Goal: Information Seeking & Learning: Check status

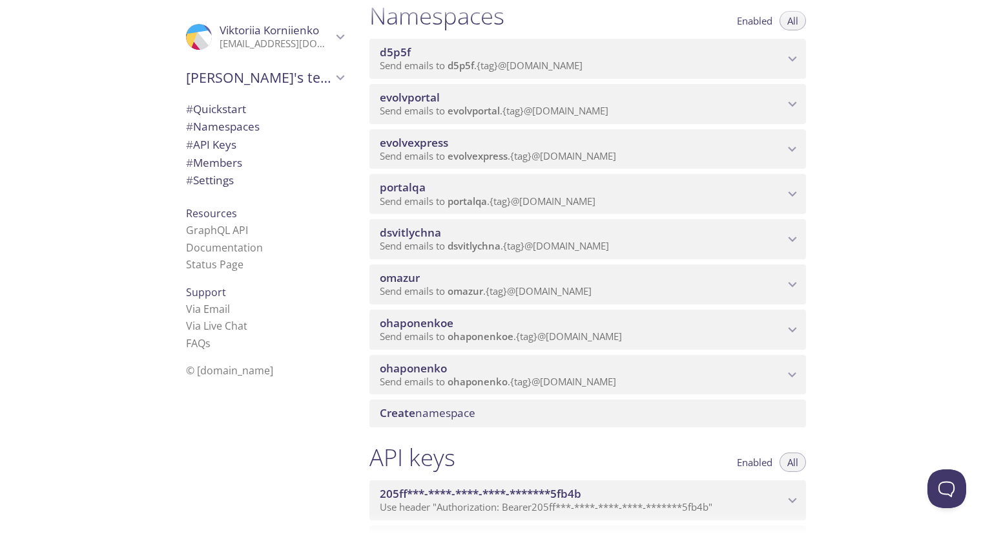
scroll to position [155, 0]
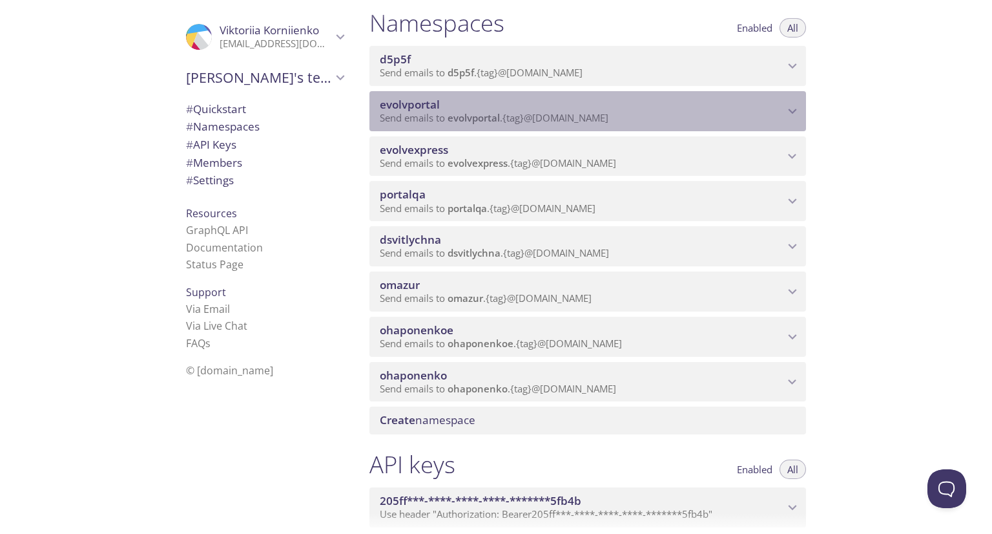
click at [494, 112] on span "evolvportal" at bounding box center [582, 105] width 404 height 14
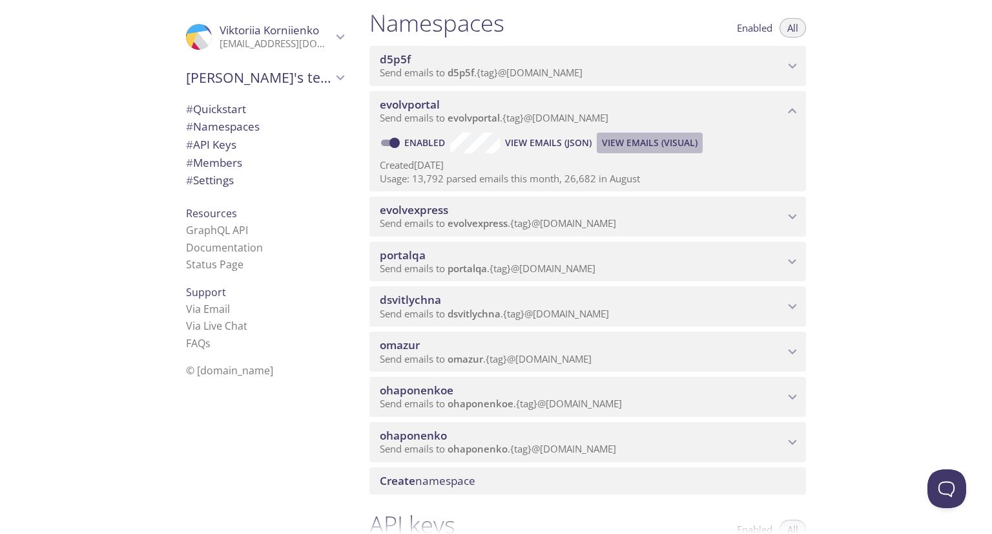
click at [628, 151] on span "View Emails (Visual)" at bounding box center [650, 143] width 96 height 16
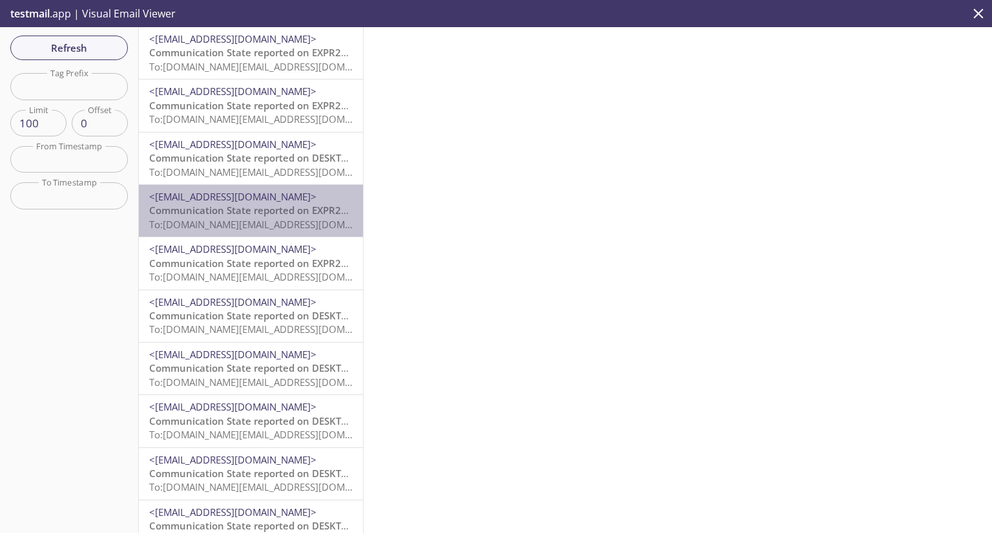
click at [257, 207] on span "Communication State reported on EXPR200007CT, Gate 3, Evolv_VMS at [DATE] 10:58…" at bounding box center [354, 210] width 410 height 13
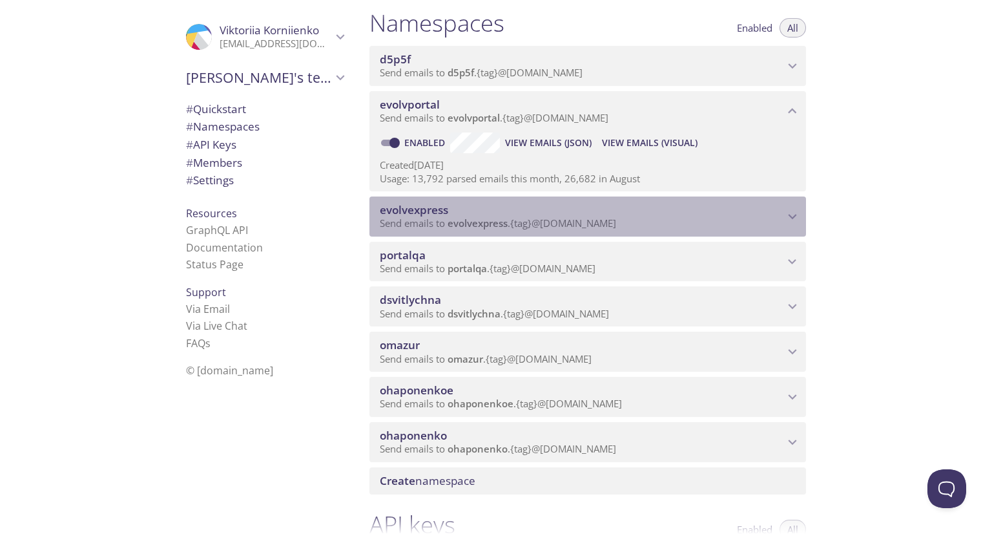
click at [530, 229] on span "Send emails to evolvexpress . {tag} @[DOMAIN_NAME]" at bounding box center [498, 222] width 236 height 13
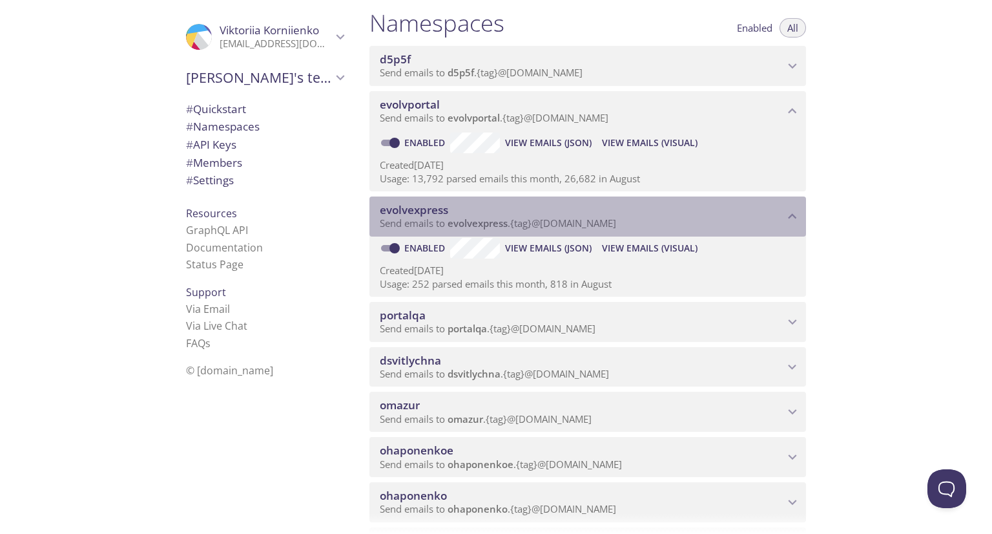
click at [530, 229] on span "Send emails to evolvexpress . {tag} @[DOMAIN_NAME]" at bounding box center [498, 222] width 236 height 13
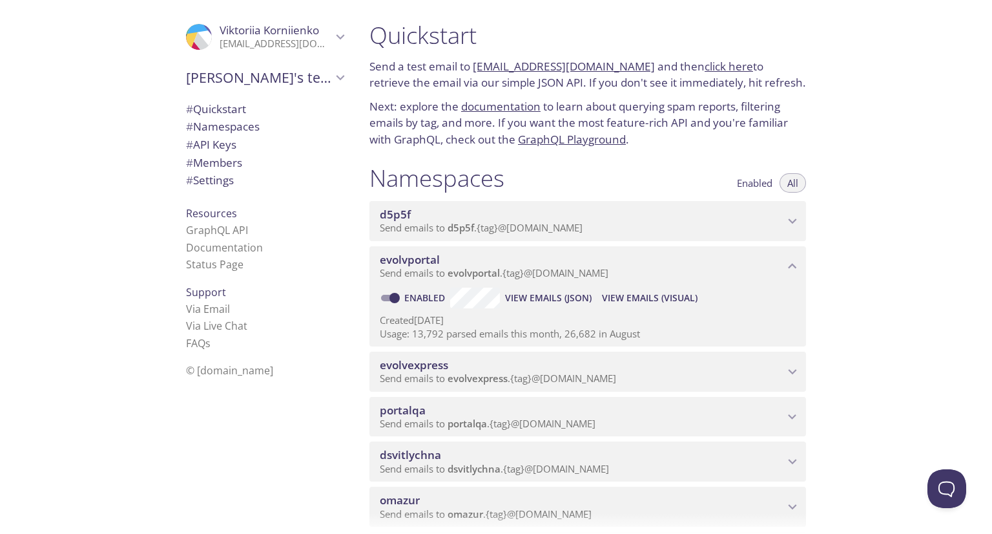
drag, startPoint x: 450, startPoint y: 293, endPoint x: 775, endPoint y: 158, distance: 352.3
click at [775, 158] on div "Quickstart Send a test email to [EMAIL_ADDRESS][DOMAIN_NAME] and then click her…" at bounding box center [593, 267] width 468 height 534
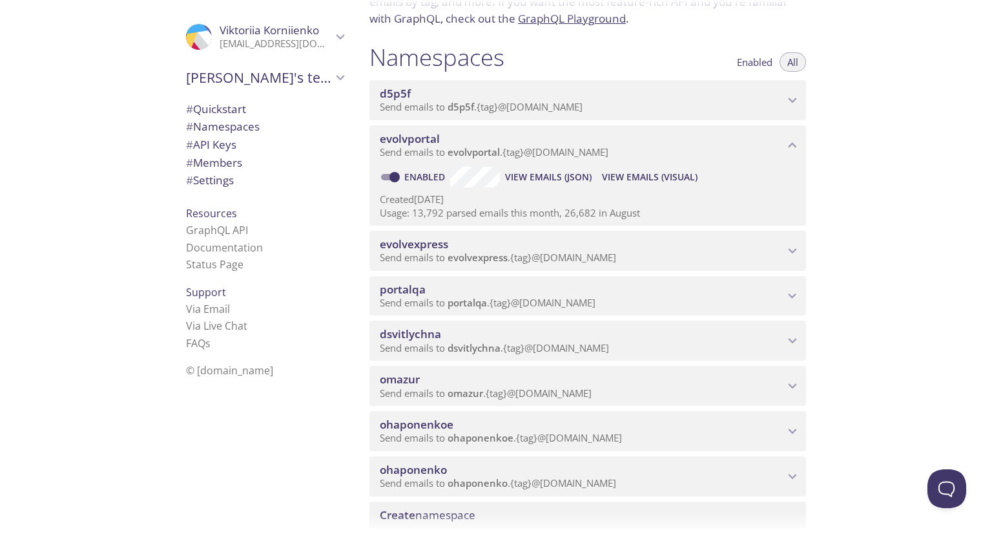
scroll to position [120, 0]
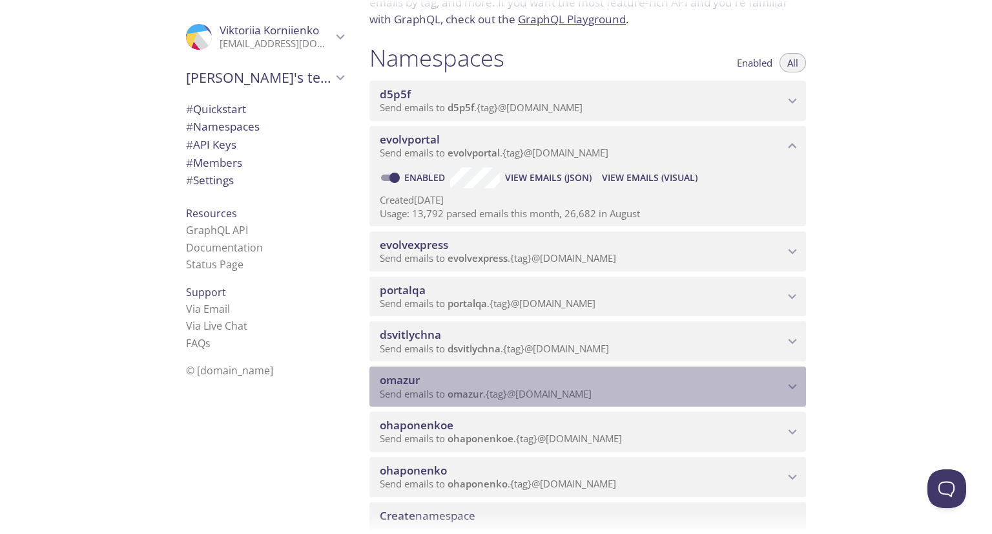
click at [679, 387] on span "omazur" at bounding box center [582, 380] width 404 height 14
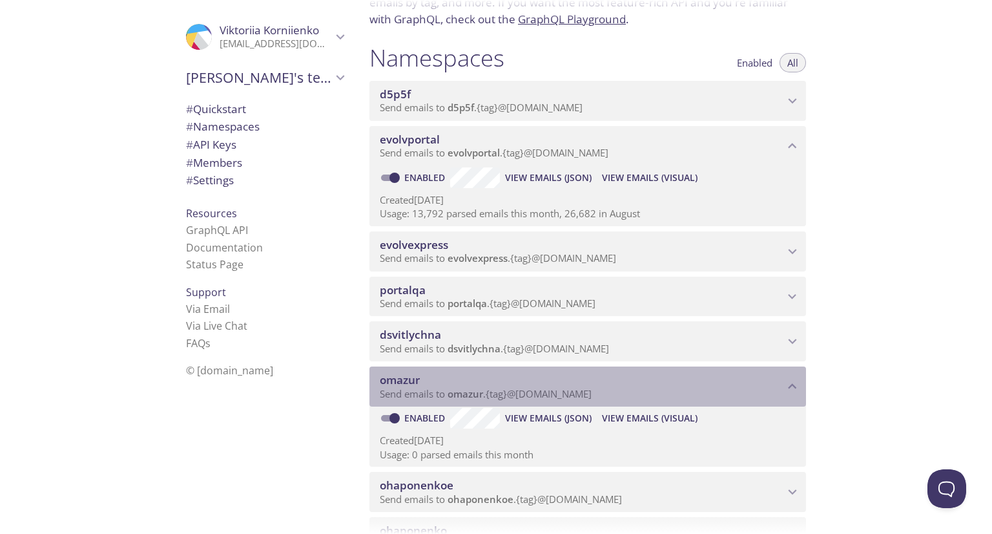
click at [679, 387] on span "omazur" at bounding box center [582, 380] width 404 height 14
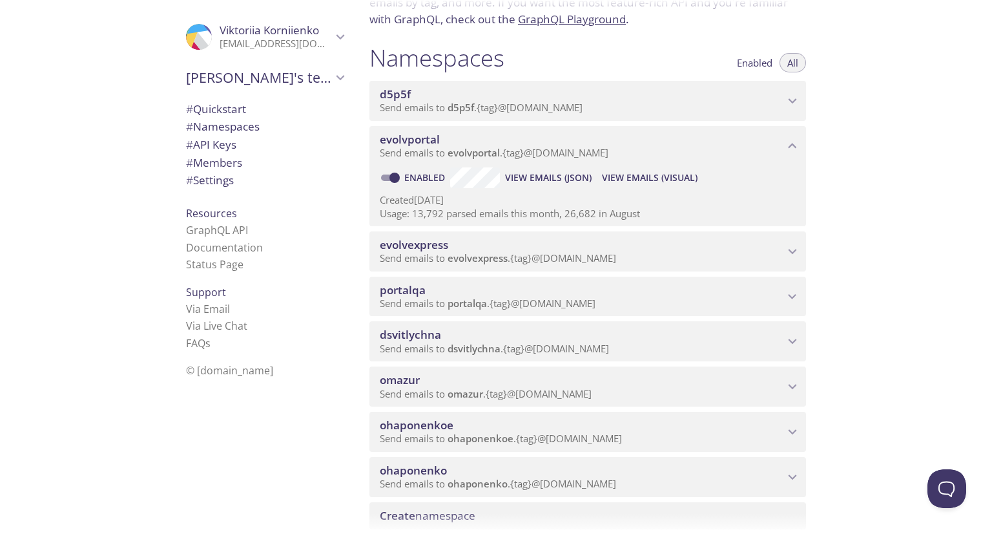
click at [501, 264] on span "evolvexpress" at bounding box center [478, 257] width 60 height 13
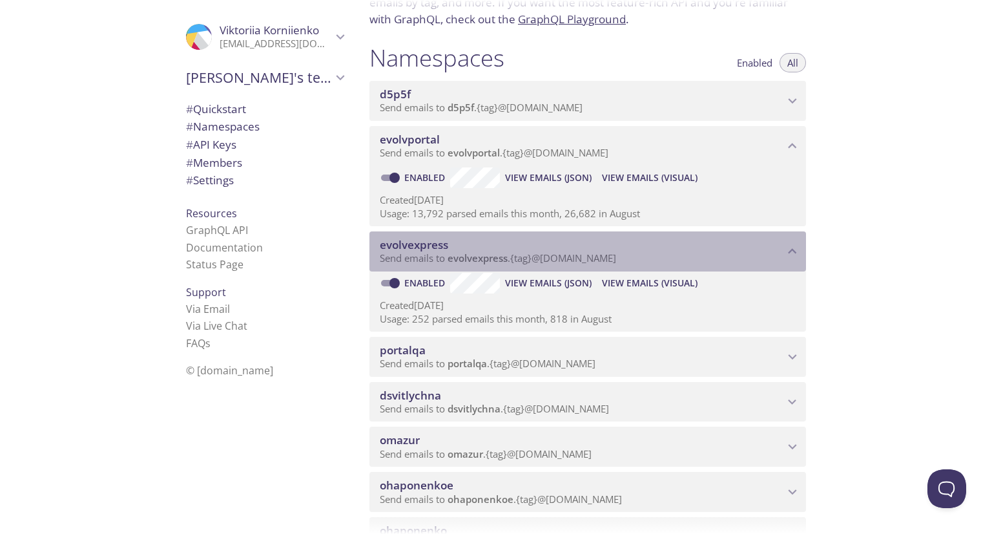
click at [525, 252] on span "evolvexpress" at bounding box center [582, 245] width 404 height 14
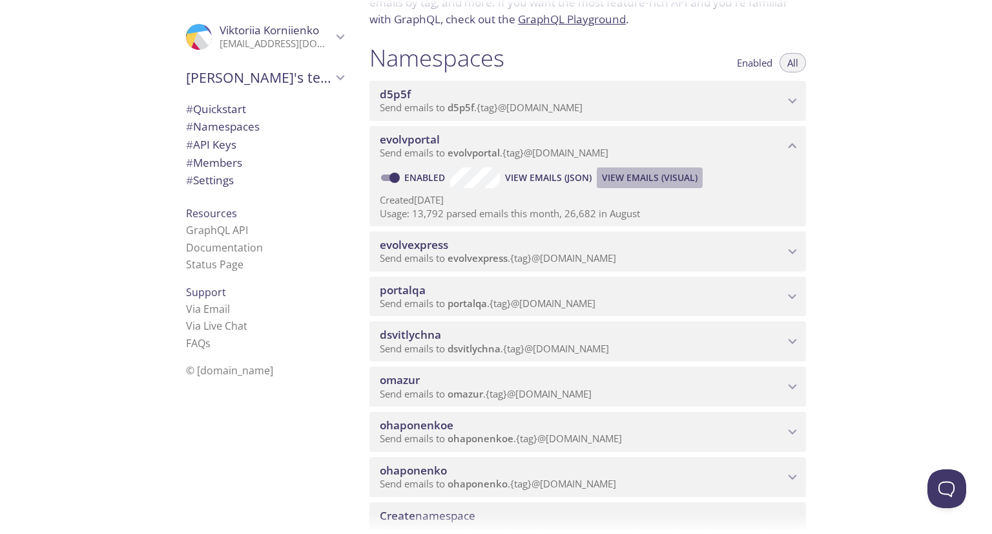
click at [651, 185] on span "View Emails (Visual)" at bounding box center [650, 178] width 96 height 16
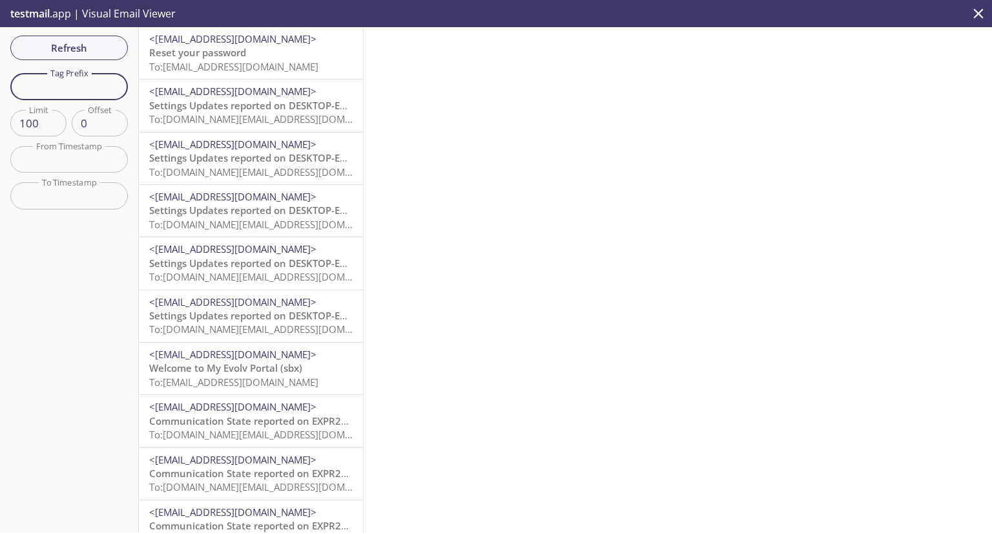
click at [55, 83] on input "text" at bounding box center [69, 86] width 118 height 26
type input "vkdistributor"
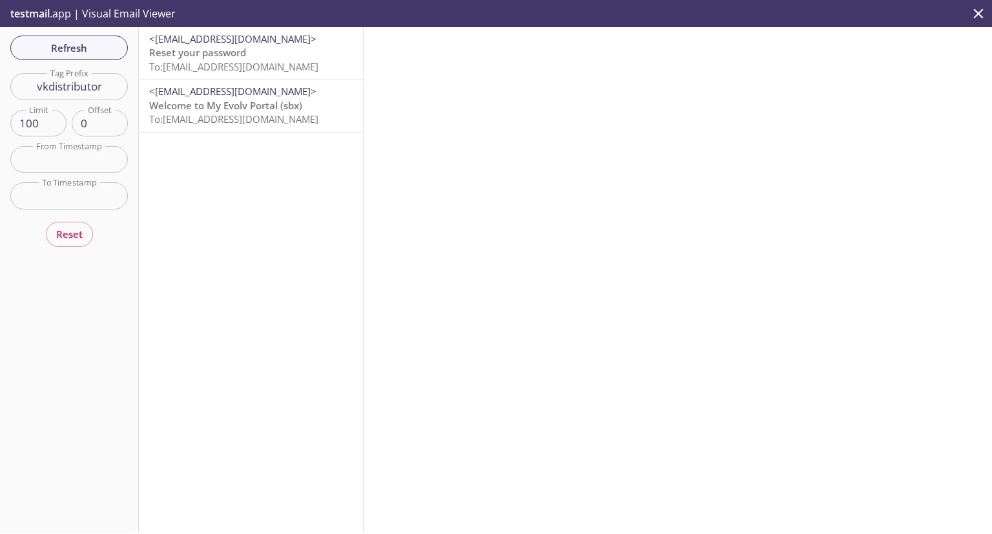
click at [251, 63] on span "To: [EMAIL_ADDRESS][DOMAIN_NAME]" at bounding box center [233, 66] width 169 height 13
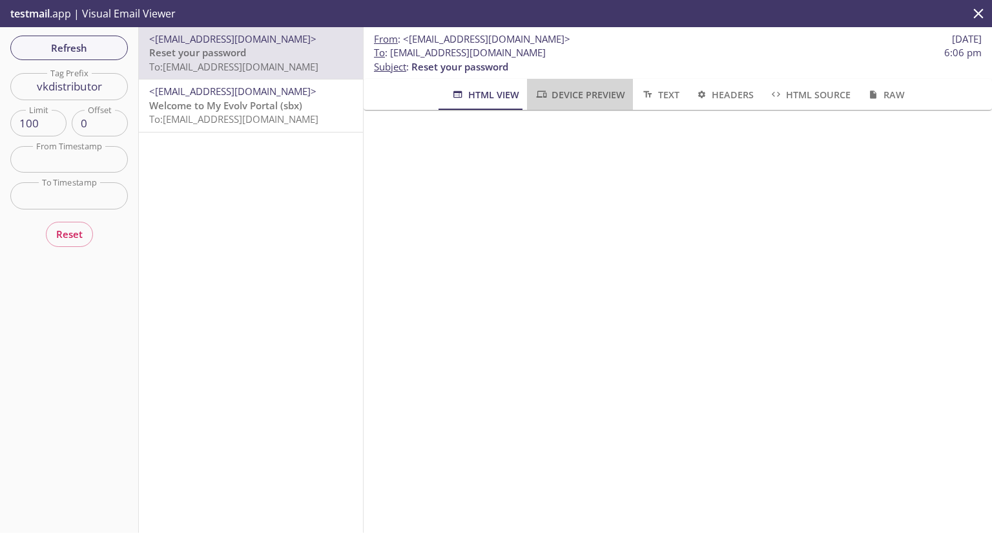
click at [597, 98] on span "Device Preview" at bounding box center [580, 95] width 90 height 16
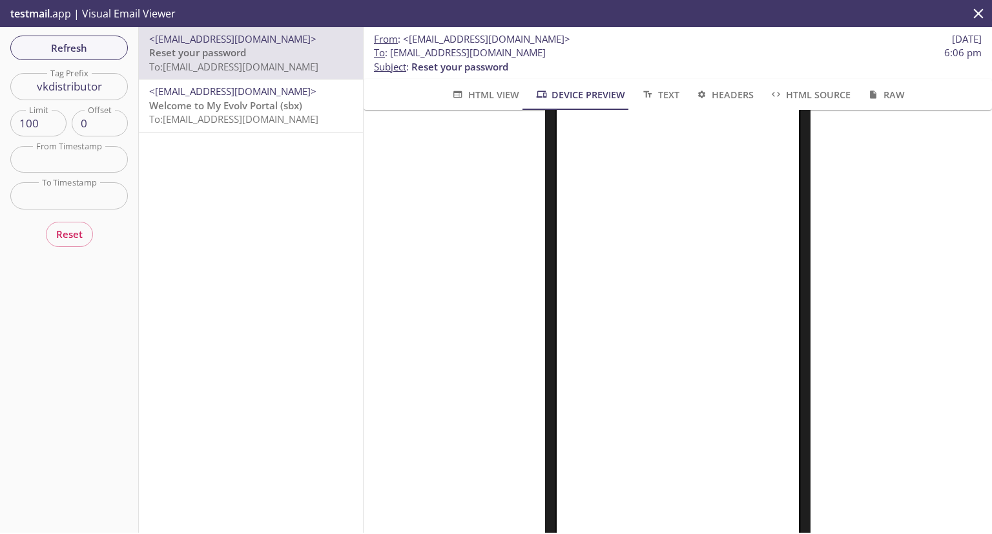
scroll to position [134, 0]
click at [656, 94] on span "Text" at bounding box center [660, 95] width 38 height 16
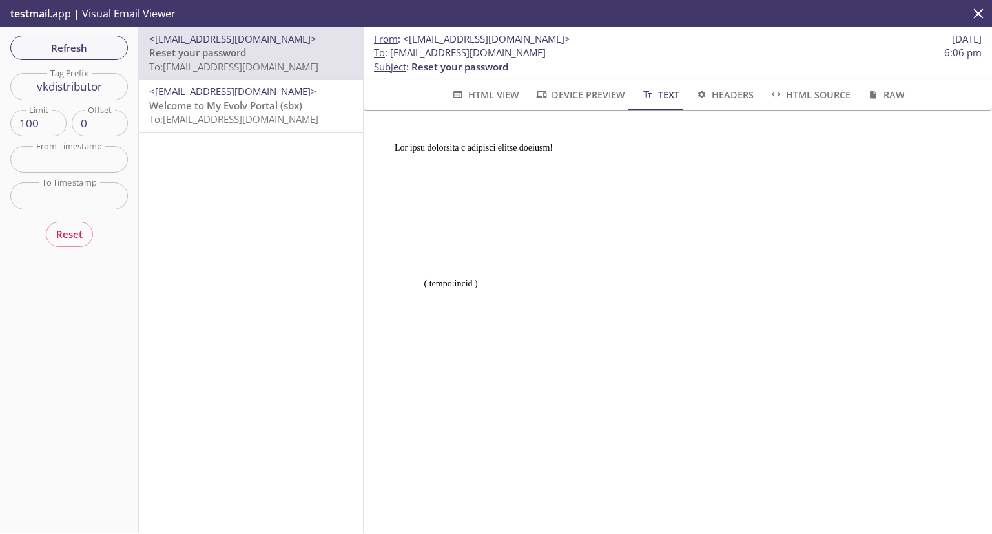
scroll to position [0, 0]
click at [713, 93] on span "Headers" at bounding box center [724, 95] width 59 height 16
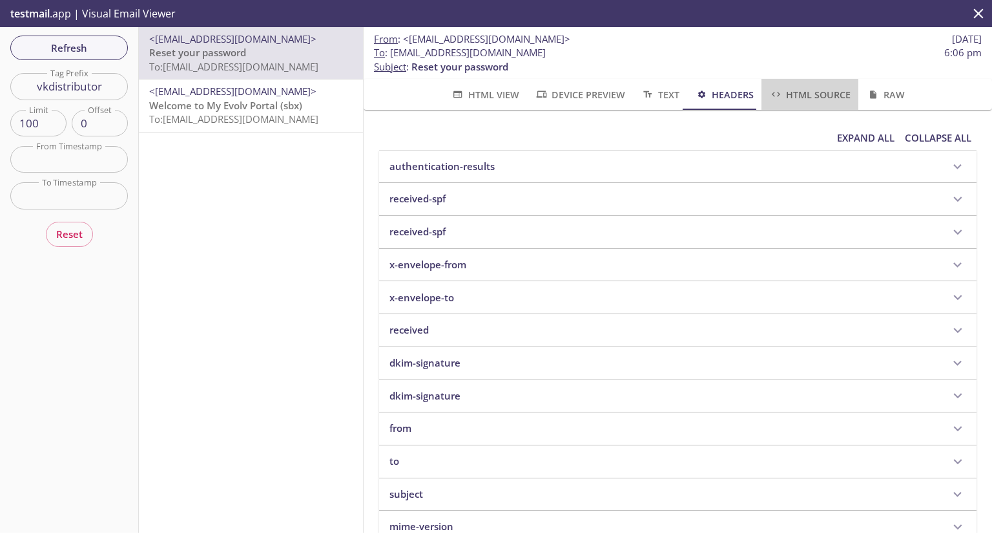
click at [806, 103] on button "HTML Source" at bounding box center [810, 94] width 97 height 31
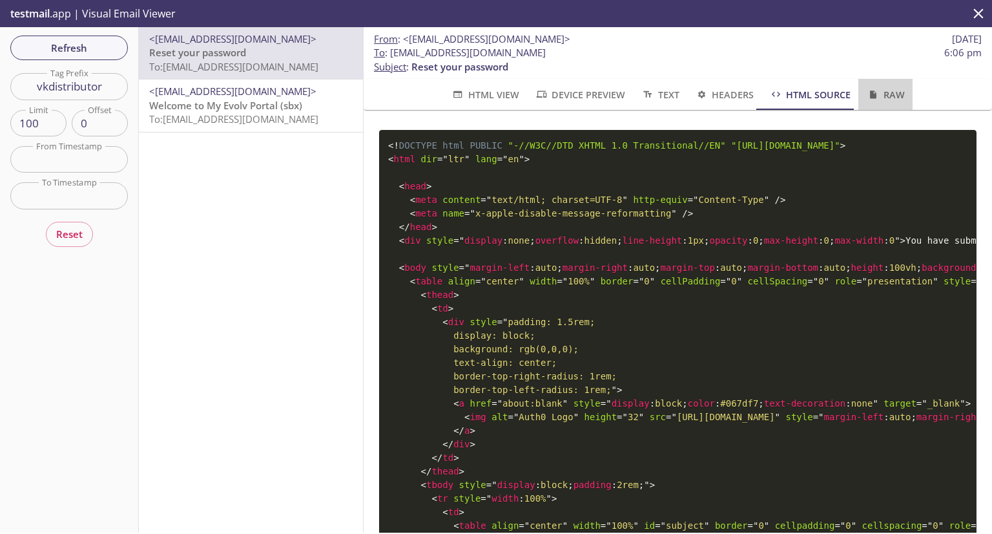
click at [881, 98] on span "Raw" at bounding box center [885, 95] width 38 height 16
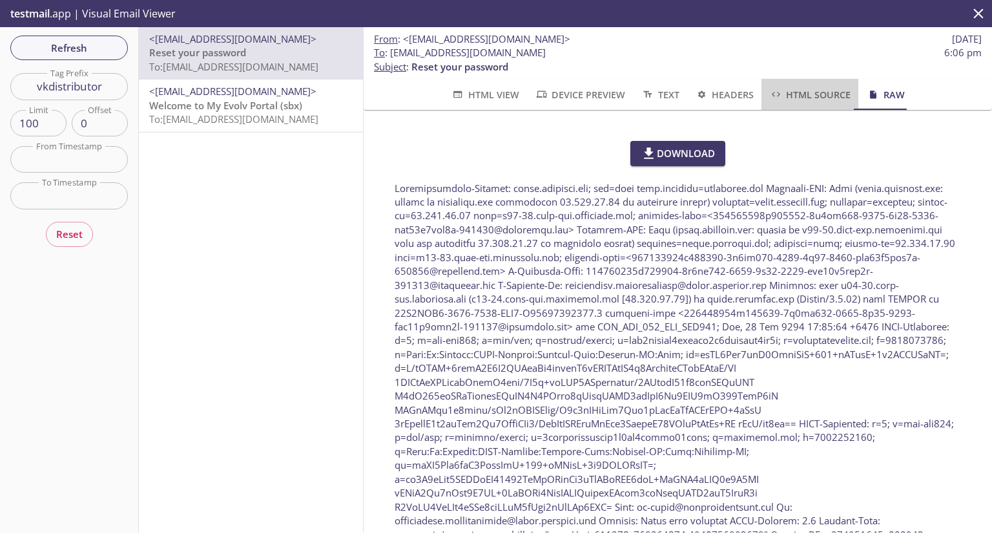
click at [787, 96] on span "HTML Source" at bounding box center [810, 95] width 81 height 16
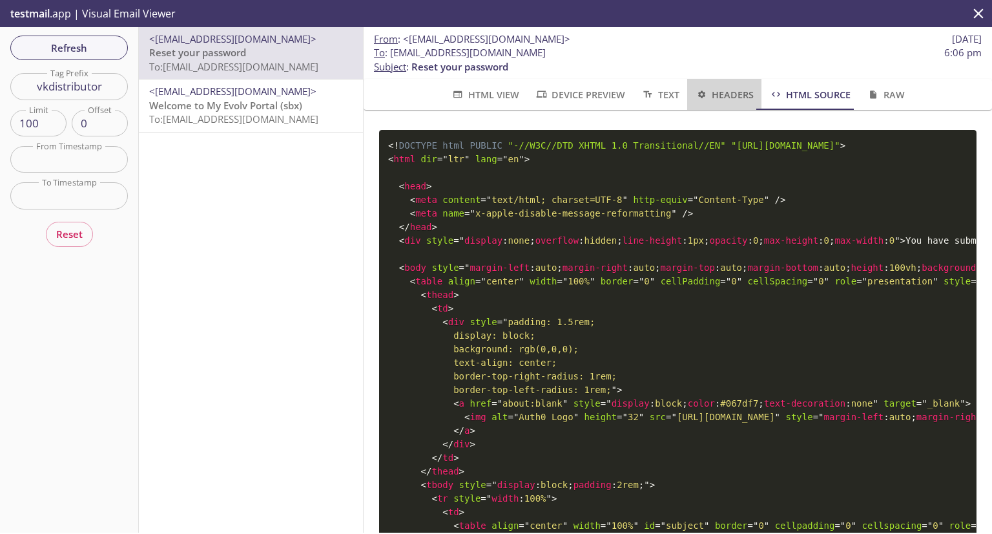
click at [738, 91] on span "Headers" at bounding box center [724, 95] width 59 height 16
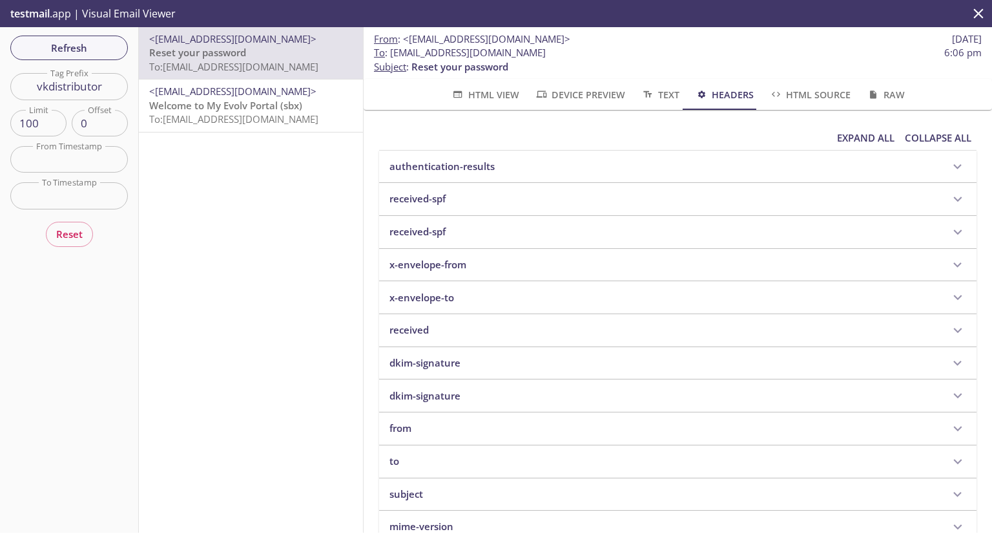
click at [649, 99] on icon "button" at bounding box center [648, 94] width 14 height 10
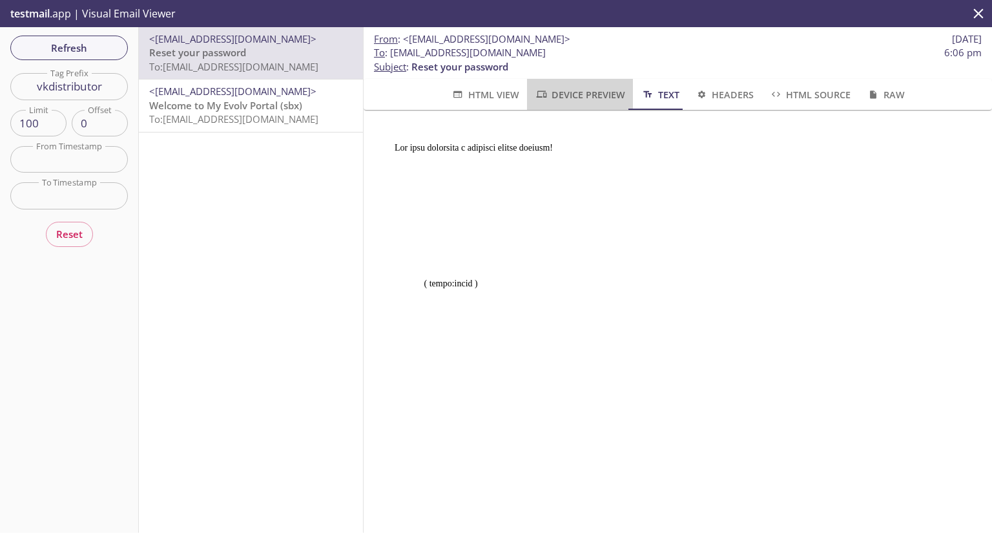
click at [599, 89] on span "Device Preview" at bounding box center [580, 95] width 90 height 16
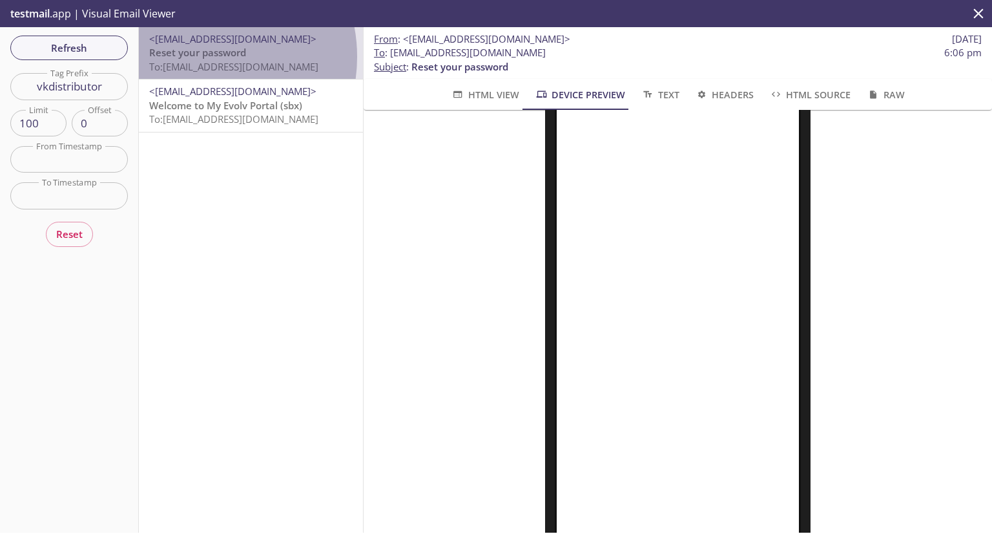
click at [198, 57] on span "Reset your password" at bounding box center [197, 52] width 97 height 13
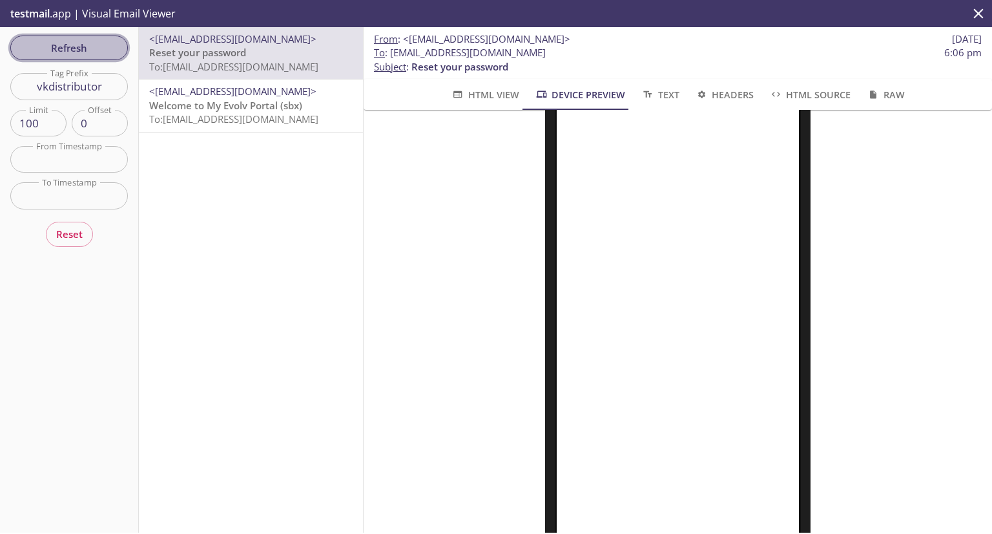
click at [54, 52] on span "Refresh" at bounding box center [69, 47] width 97 height 17
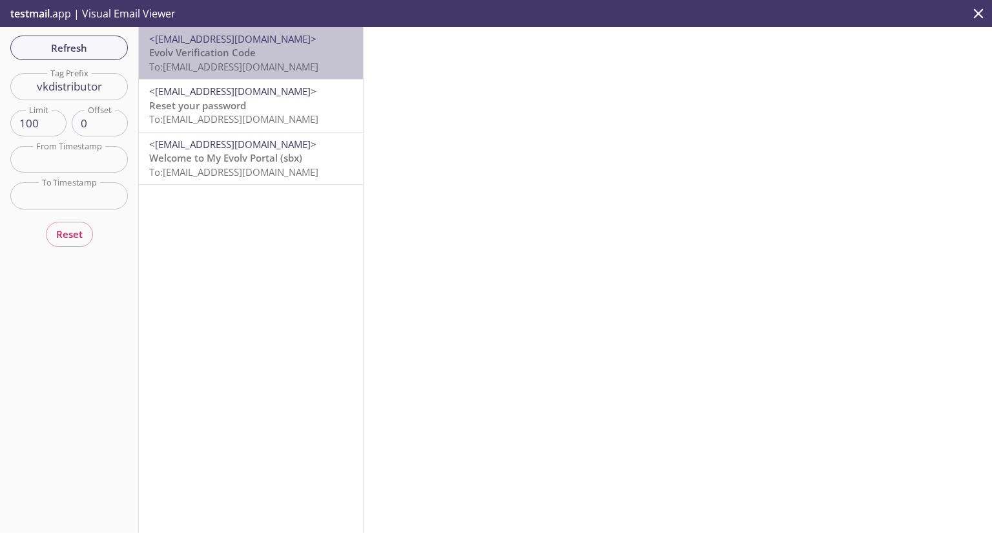
click at [252, 41] on span "<[EMAIL_ADDRESS][DOMAIN_NAME]>" at bounding box center [232, 38] width 167 height 13
